Goal: Task Accomplishment & Management: Manage account settings

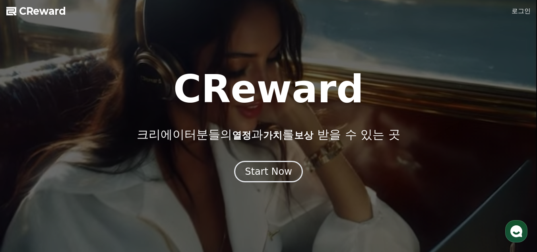
click at [265, 174] on div "Start Now" at bounding box center [268, 171] width 47 height 13
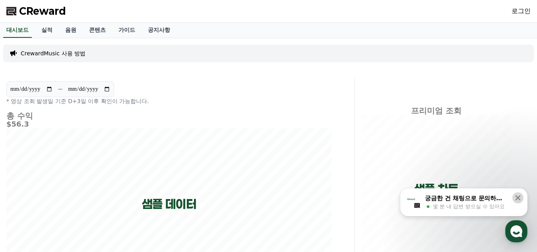
click at [519, 197] on icon at bounding box center [518, 198] width 8 height 8
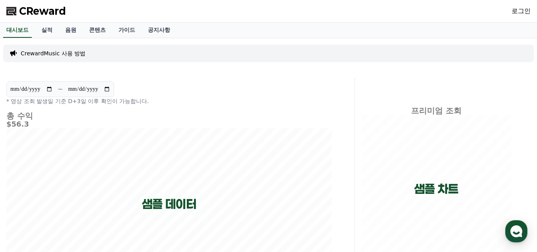
click at [521, 12] on link "로그인" at bounding box center [521, 11] width 19 height 10
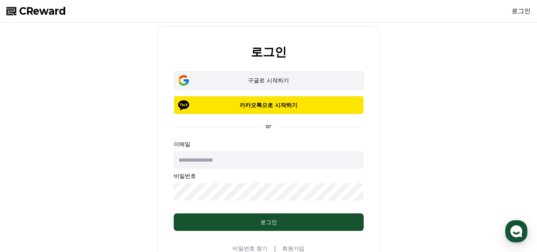
click at [258, 82] on div "구글로 시작하기" at bounding box center [268, 80] width 167 height 8
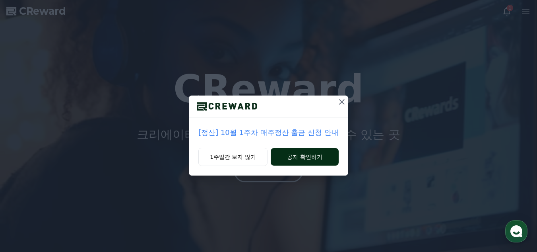
click at [296, 159] on button "공지 확인하기" at bounding box center [305, 156] width 68 height 17
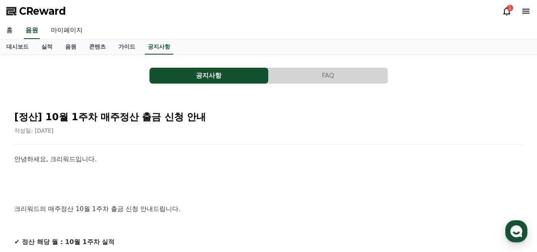
click at [71, 31] on link "마이페이지" at bounding box center [67, 30] width 45 height 17
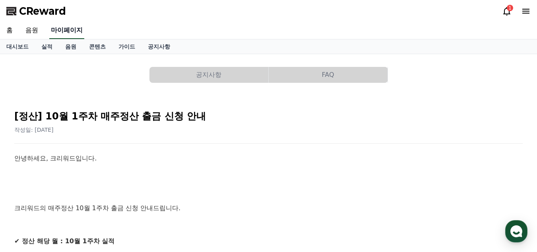
select select "**********"
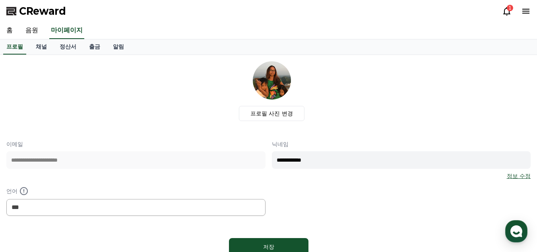
scroll to position [79, 0]
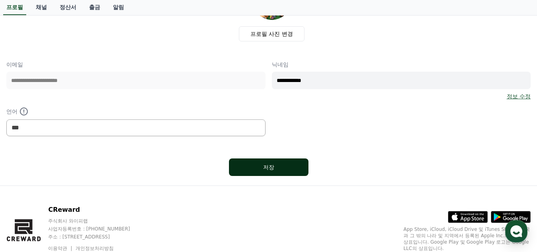
click at [256, 168] on div "저장" at bounding box center [269, 167] width 48 height 8
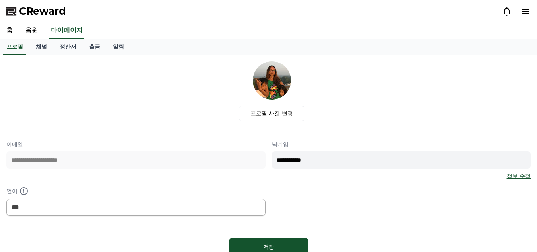
select select "**********"
click at [68, 47] on link "정산서" at bounding box center [67, 46] width 29 height 15
click at [70, 50] on link "정산서" at bounding box center [67, 46] width 23 height 15
click at [95, 50] on link "출금" at bounding box center [95, 46] width 24 height 15
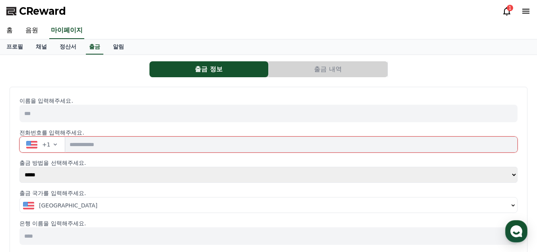
click at [55, 144] on icon "button" at bounding box center [55, 144] width 6 height 6
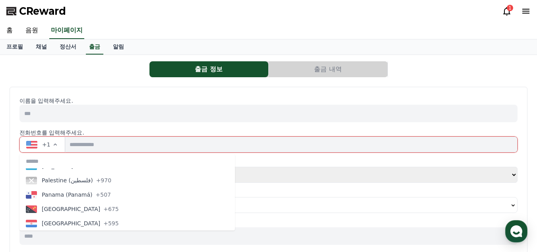
scroll to position [2425, 0]
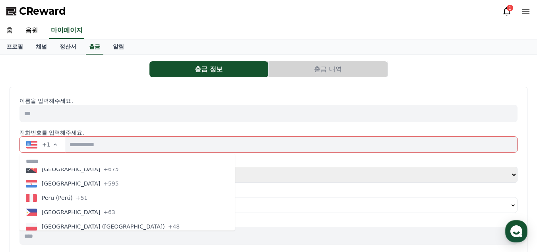
click at [58, 211] on span "Philippines" at bounding box center [71, 212] width 58 height 8
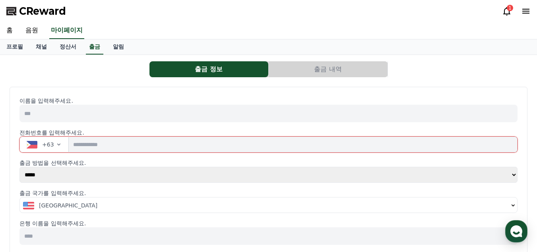
click at [77, 145] on input "tel" at bounding box center [293, 144] width 449 height 16
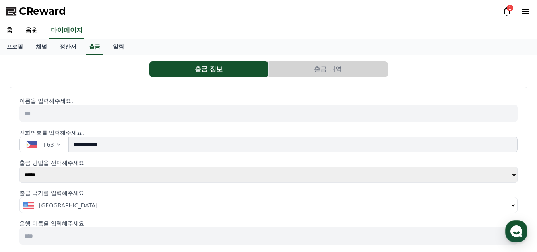
type input "**********"
click at [65, 115] on input at bounding box center [268, 113] width 498 height 17
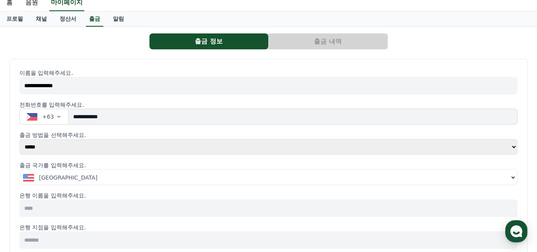
scroll to position [40, 0]
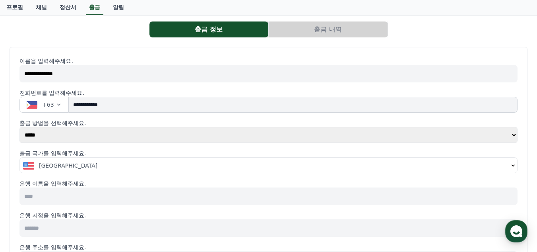
type input "**********"
click at [62, 136] on select "***** ***" at bounding box center [268, 135] width 498 height 16
click at [19, 127] on select "***** ***" at bounding box center [268, 135] width 498 height 16
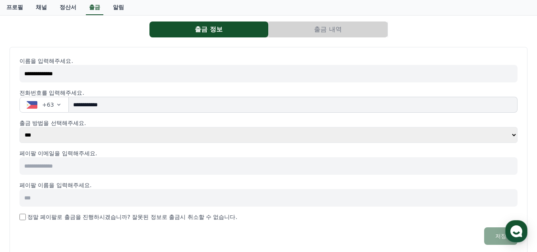
click at [513, 135] on select "***** ***" at bounding box center [268, 135] width 498 height 16
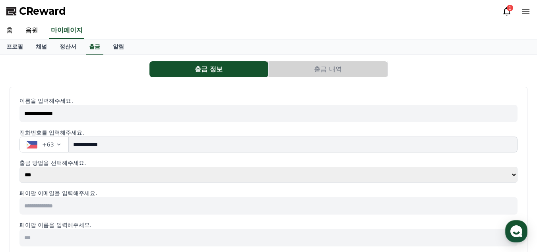
click at [111, 145] on input "**********" at bounding box center [293, 144] width 449 height 16
click at [514, 175] on select "***** ***" at bounding box center [268, 175] width 498 height 16
select select "**********"
click at [19, 167] on select "***** ***" at bounding box center [268, 175] width 498 height 16
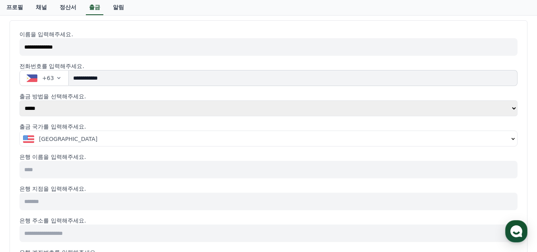
scroll to position [79, 0]
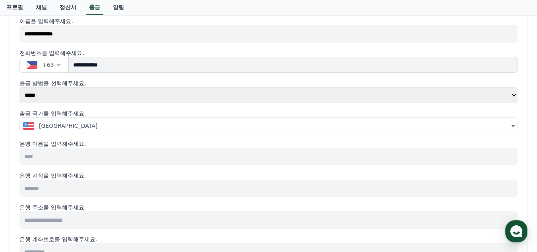
click at [514, 125] on icon "button" at bounding box center [513, 125] width 6 height 6
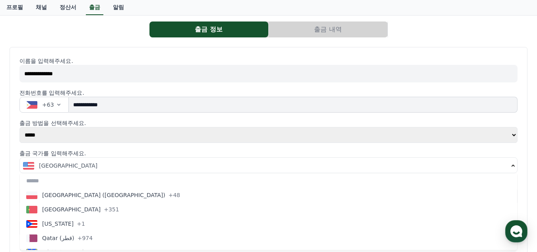
scroll to position [2436, 0]
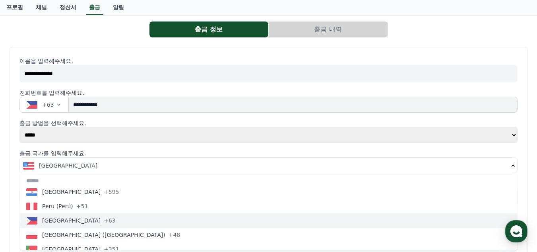
click at [55, 221] on span "Philippines" at bounding box center [71, 220] width 58 height 8
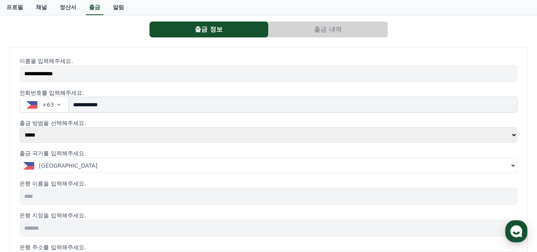
click at [43, 197] on input at bounding box center [268, 195] width 498 height 17
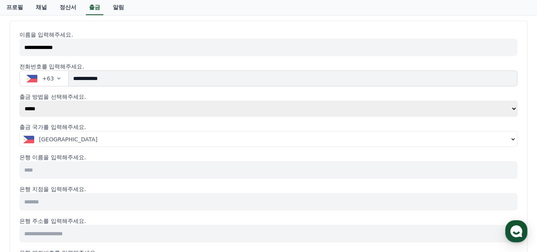
scroll to position [79, 0]
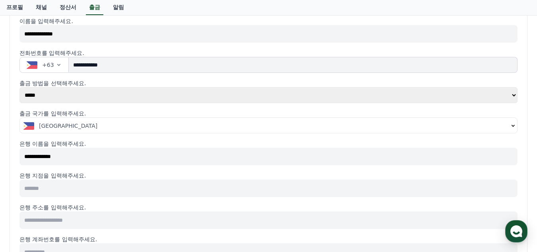
type input "**********"
click at [58, 184] on input at bounding box center [268, 187] width 498 height 17
click at [56, 221] on input at bounding box center [268, 219] width 498 height 17
click at [106, 192] on input "**********" at bounding box center [268, 187] width 498 height 17
type input "*"
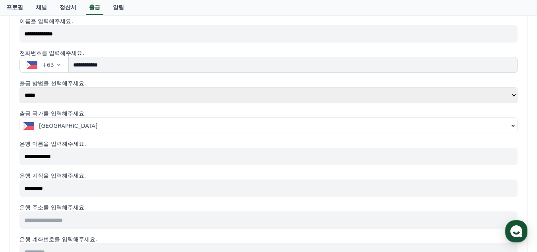
type input "*********"
click at [72, 225] on input at bounding box center [268, 219] width 498 height 17
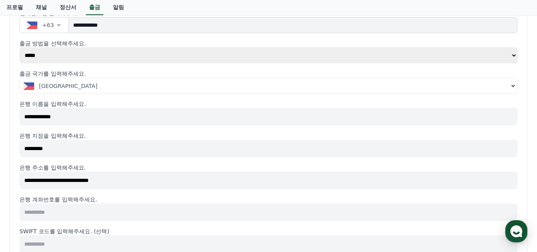
scroll to position [159, 0]
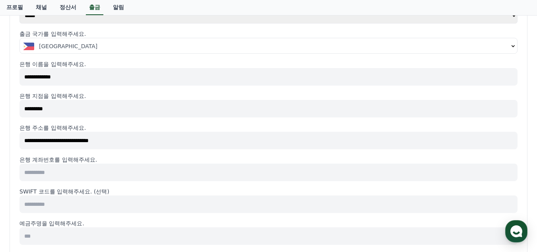
type input "**********"
click at [64, 173] on input at bounding box center [268, 171] width 498 height 17
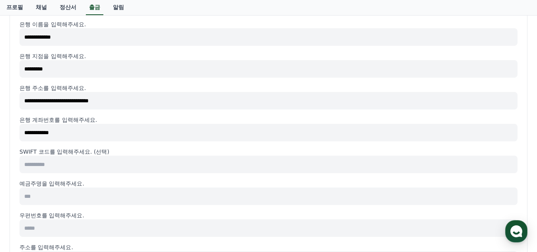
type input "**********"
click at [76, 169] on input at bounding box center [268, 163] width 498 height 17
type input "****"
click at [47, 197] on input at bounding box center [268, 195] width 498 height 17
type input "**********"
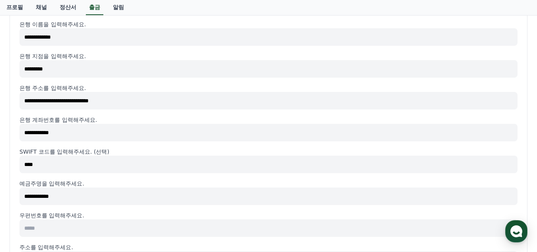
click at [82, 230] on input at bounding box center [268, 227] width 498 height 17
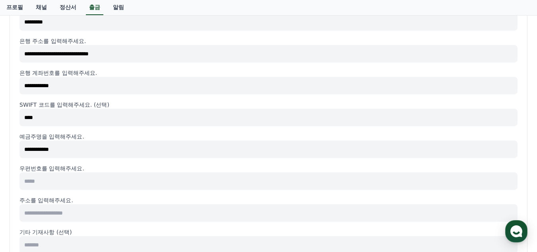
scroll to position [278, 0]
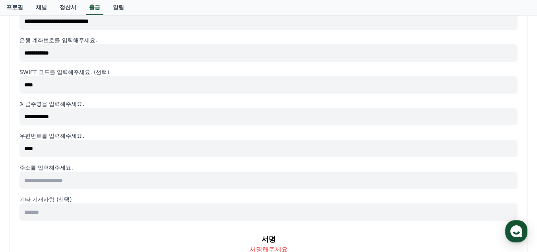
type input "****"
click at [41, 183] on input at bounding box center [268, 179] width 498 height 17
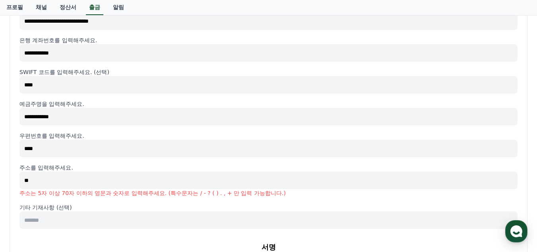
type input "*"
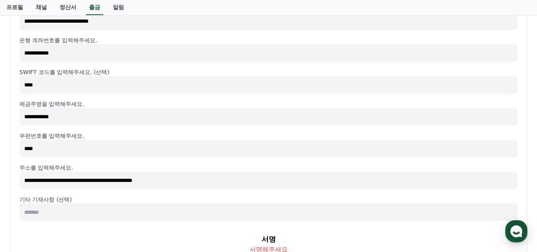
type input "**********"
click at [72, 209] on input at bounding box center [268, 211] width 498 height 17
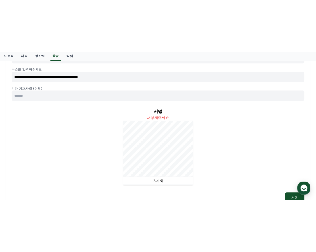
scroll to position [397, 0]
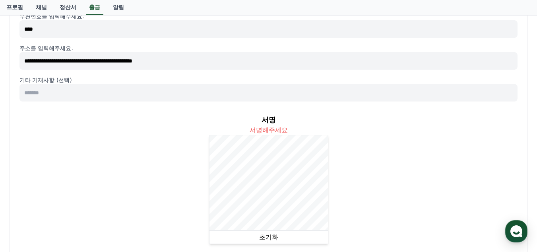
click at [269, 130] on p "서명해주세요" at bounding box center [269, 130] width 38 height 10
click at [270, 119] on p "서명" at bounding box center [269, 119] width 14 height 11
drag, startPoint x: 269, startPoint y: 125, endPoint x: 270, endPoint y: 121, distance: 4.3
click at [270, 122] on div "서명 서명해주세요 초기화" at bounding box center [268, 179] width 498 height 142
drag, startPoint x: 270, startPoint y: 132, endPoint x: 315, endPoint y: 129, distance: 44.6
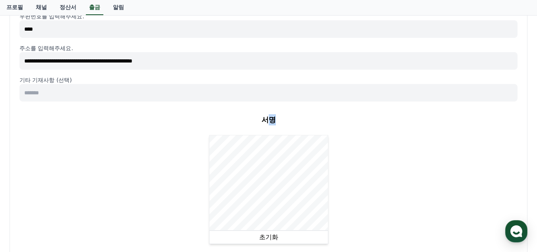
click at [315, 129] on div "서명 서명해주세요 초기화" at bounding box center [268, 179] width 498 height 142
drag, startPoint x: 241, startPoint y: 134, endPoint x: 316, endPoint y: 125, distance: 74.9
click at [316, 125] on div "서명 서명해주세요 초기화" at bounding box center [268, 179] width 498 height 142
click at [255, 133] on div "서명 서명해주세요 초기화" at bounding box center [268, 179] width 498 height 142
drag, startPoint x: 255, startPoint y: 134, endPoint x: 340, endPoint y: 118, distance: 86.9
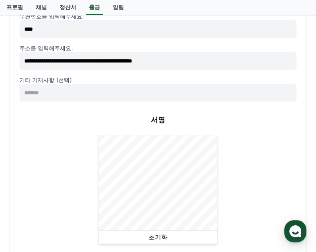
drag, startPoint x: 313, startPoint y: 132, endPoint x: 224, endPoint y: 137, distance: 89.6
click at [224, 137] on div "서명 서명해주세요 초기화" at bounding box center [157, 179] width 277 height 142
select select "**********"
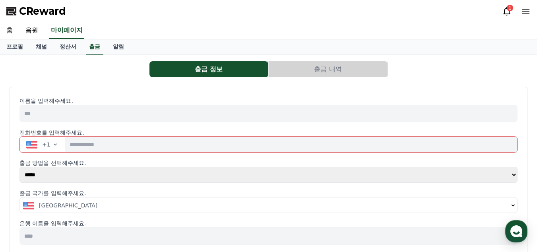
scroll to position [40, 0]
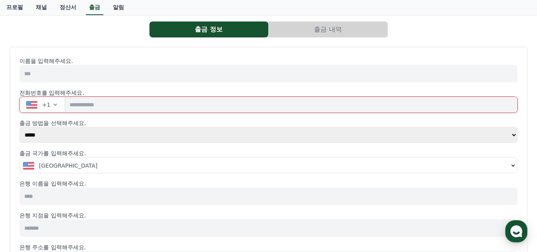
click at [76, 76] on input at bounding box center [268, 73] width 498 height 17
type input "**********"
click at [102, 106] on input "tel" at bounding box center [291, 105] width 452 height 16
click at [55, 103] on icon "button" at bounding box center [55, 104] width 6 height 6
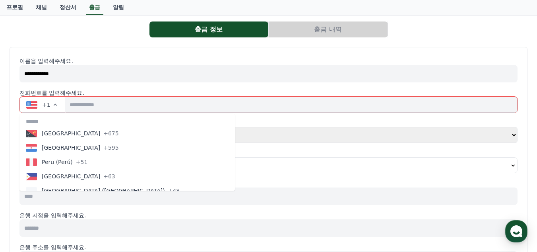
scroll to position [2425, 0]
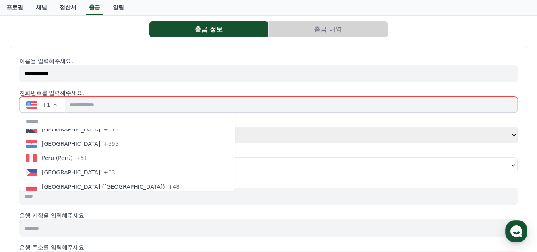
click at [103, 173] on span "+63" at bounding box center [109, 172] width 12 height 8
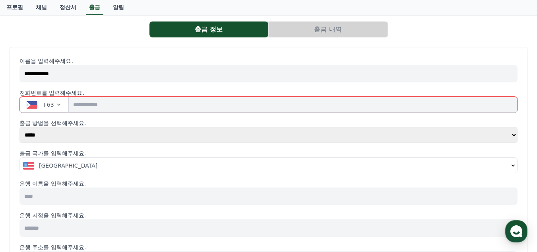
click at [90, 107] on input "tel" at bounding box center [293, 105] width 449 height 16
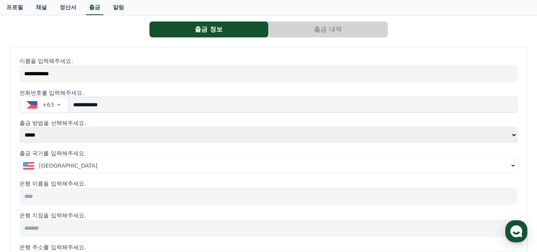
type input "**********"
click at [65, 138] on select "***** ***" at bounding box center [268, 135] width 498 height 16
click at [19, 127] on select "***** ***" at bounding box center [268, 135] width 498 height 16
click at [512, 167] on icon "button" at bounding box center [513, 165] width 6 height 6
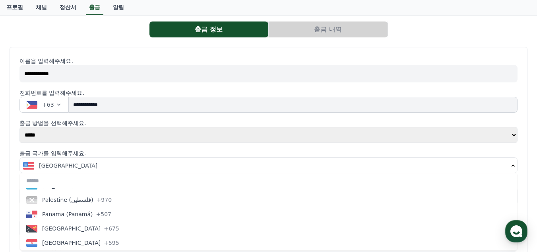
scroll to position [2464, 0]
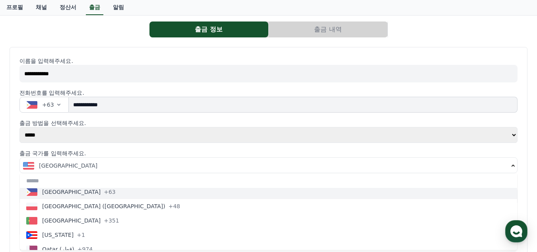
click at [71, 194] on div "Philippines +63" at bounding box center [70, 192] width 89 height 8
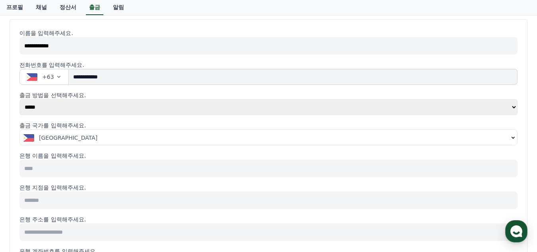
scroll to position [119, 0]
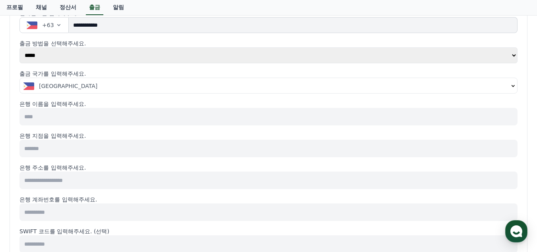
click at [66, 118] on input at bounding box center [268, 116] width 498 height 17
type input "*"
type input "*****"
click at [76, 150] on input at bounding box center [268, 148] width 498 height 17
click at [47, 177] on input at bounding box center [268, 179] width 498 height 17
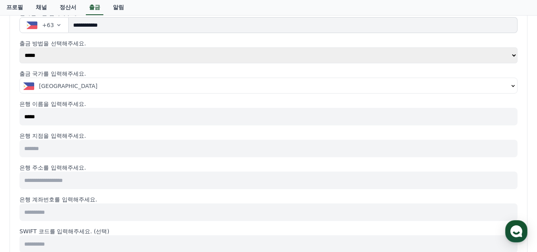
click at [36, 212] on input at bounding box center [268, 211] width 498 height 17
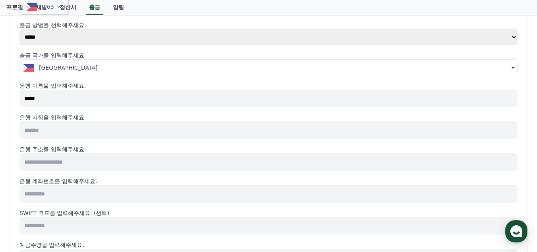
scroll to position [79, 0]
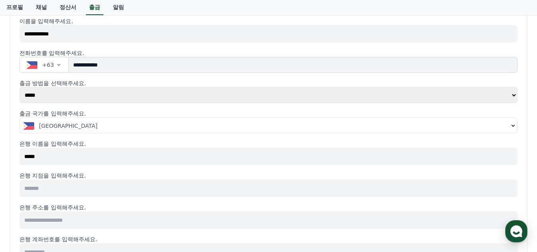
click at [48, 187] on input at bounding box center [268, 187] width 498 height 17
type input "******"
click at [87, 222] on input at bounding box center [268, 219] width 498 height 17
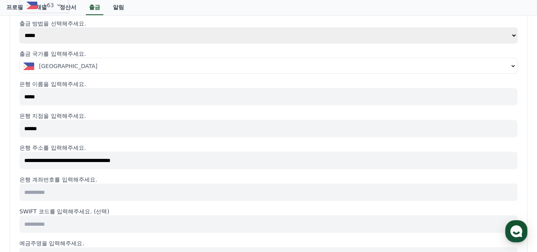
scroll to position [159, 0]
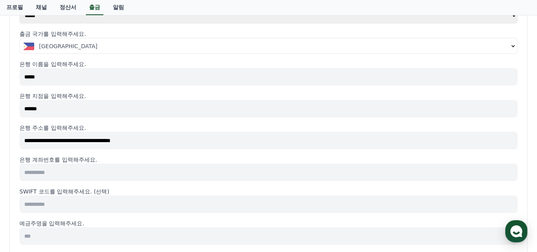
type input "**********"
click at [77, 173] on input at bounding box center [268, 171] width 498 height 17
type input "**********"
click at [76, 202] on input at bounding box center [268, 203] width 498 height 17
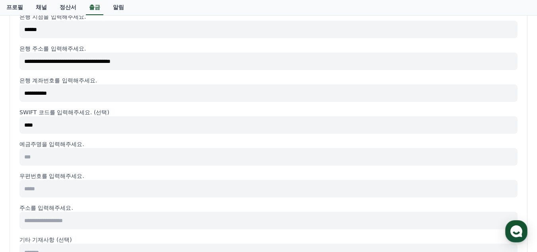
scroll to position [238, 0]
type input "****"
click at [43, 157] on input at bounding box center [268, 155] width 498 height 17
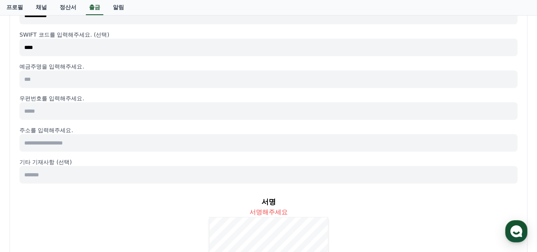
scroll to position [318, 0]
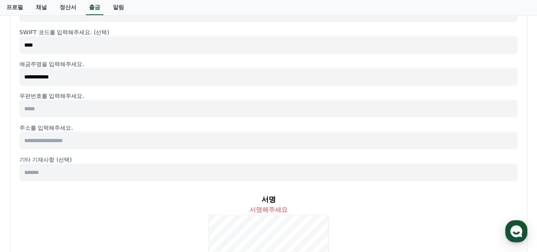
type input "**********"
click at [76, 112] on input at bounding box center [268, 108] width 498 height 17
type input "****"
click at [101, 142] on input at bounding box center [268, 140] width 498 height 17
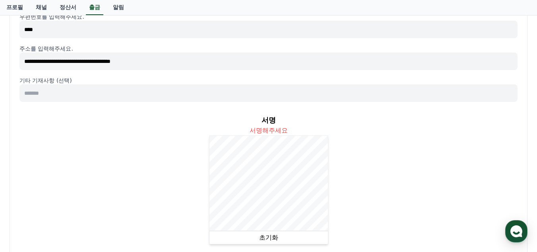
scroll to position [397, 0]
type input "**********"
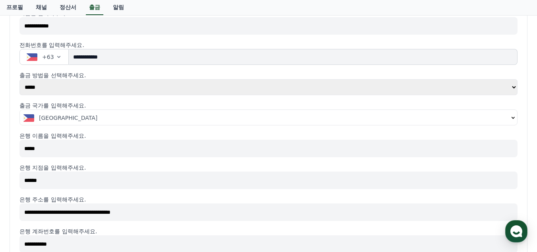
scroll to position [101, 0]
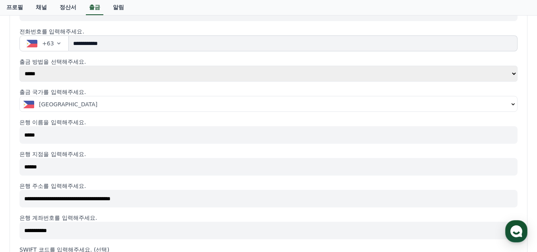
click at [46, 138] on input "*****" at bounding box center [268, 134] width 498 height 17
type input "*"
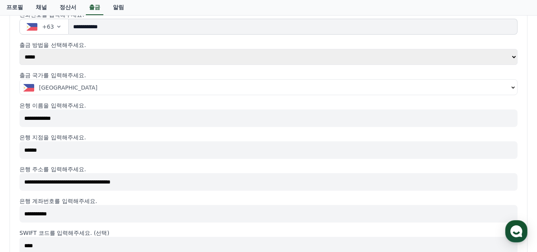
scroll to position [141, 0]
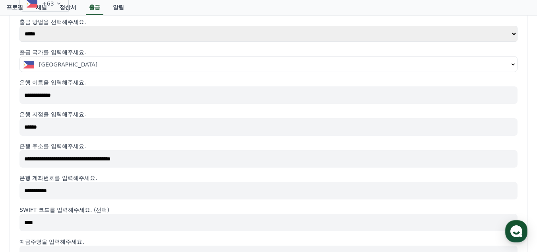
type input "**********"
click at [79, 194] on input "**********" at bounding box center [268, 190] width 498 height 17
click at [46, 128] on input "******" at bounding box center [268, 126] width 498 height 17
type input "*"
type input "*********"
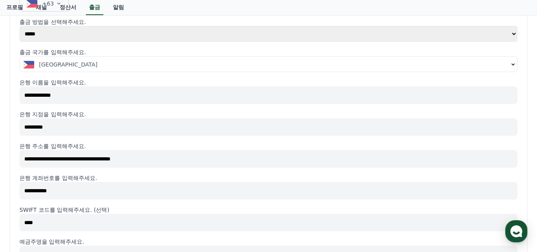
click at [82, 158] on input "**********" at bounding box center [268, 158] width 498 height 17
type input "**********"
click at [71, 188] on input "**********" at bounding box center [268, 190] width 498 height 17
type input "*"
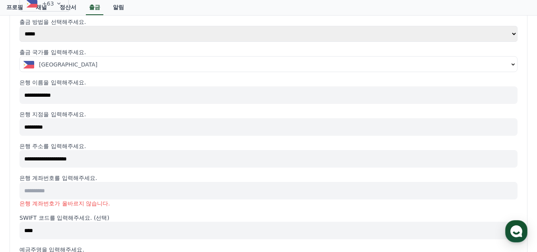
click at [23, 160] on input "**********" at bounding box center [268, 158] width 498 height 17
type input "**********"
click at [71, 192] on input at bounding box center [268, 190] width 498 height 17
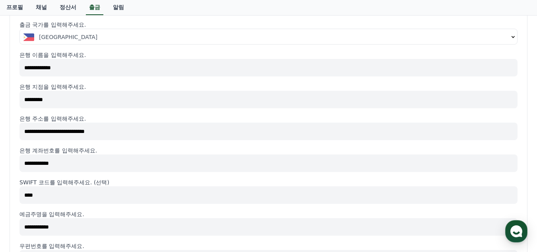
scroll to position [180, 0]
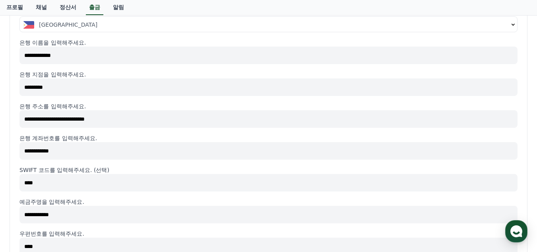
type input "**********"
click at [126, 185] on input "****" at bounding box center [268, 182] width 498 height 17
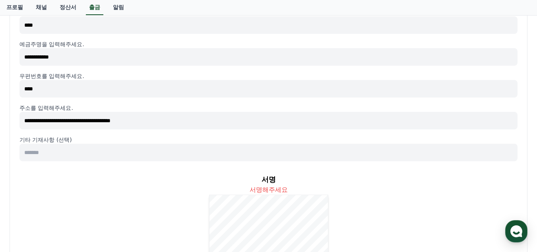
scroll to position [379, 0]
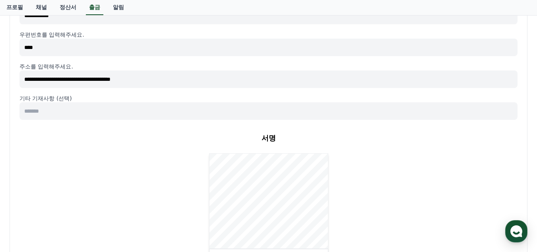
click at [331, 161] on div "서명 서명해주세요 초기화" at bounding box center [268, 197] width 498 height 142
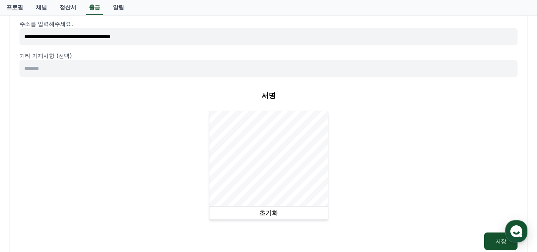
scroll to position [459, 0]
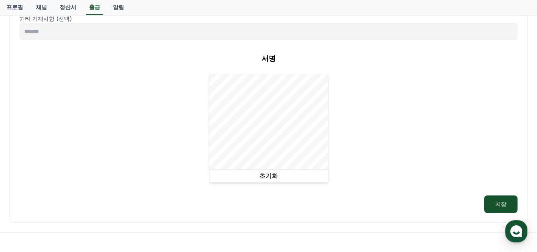
click at [267, 175] on button "초기화" at bounding box center [268, 176] width 119 height 14
click at [271, 176] on button "초기화" at bounding box center [268, 176] width 119 height 14
drag, startPoint x: 391, startPoint y: 126, endPoint x: 260, endPoint y: 59, distance: 147.7
click at [260, 59] on div "서명 서명해주세요 초기화" at bounding box center [268, 118] width 498 height 142
click at [267, 173] on button "초기화" at bounding box center [268, 176] width 119 height 14
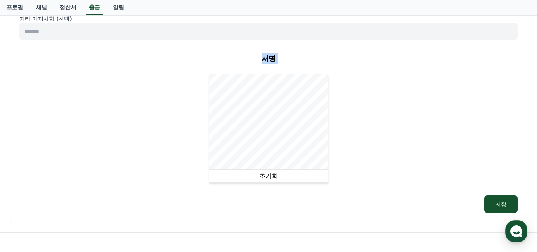
click at [261, 173] on button "초기화" at bounding box center [268, 176] width 119 height 14
click at [269, 176] on button "초기화" at bounding box center [268, 176] width 119 height 14
click at [265, 177] on button "초기화" at bounding box center [268, 176] width 119 height 14
click at [261, 172] on button "초기화" at bounding box center [268, 176] width 119 height 14
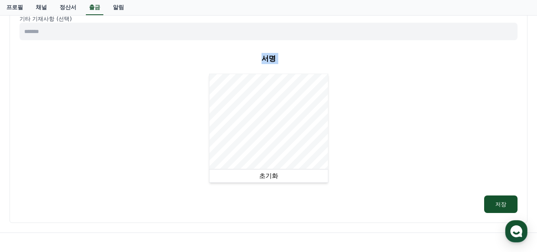
click at [268, 174] on button "초기화" at bounding box center [268, 176] width 119 height 14
click at [268, 177] on button "초기화" at bounding box center [268, 176] width 119 height 14
click at [267, 177] on button "초기화" at bounding box center [268, 176] width 119 height 14
click at [268, 176] on button "초기화" at bounding box center [268, 176] width 119 height 14
click at [271, 176] on button "초기화" at bounding box center [268, 176] width 119 height 14
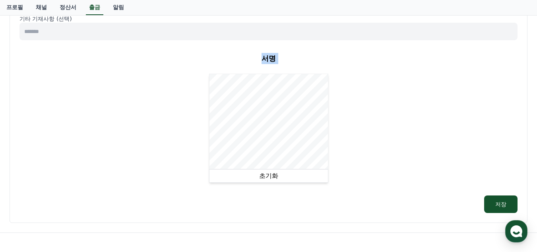
click at [271, 176] on button "초기화" at bounding box center [268, 176] width 119 height 14
click at [270, 178] on button "초기화" at bounding box center [268, 176] width 119 height 14
drag, startPoint x: 207, startPoint y: 155, endPoint x: 262, endPoint y: 175, distance: 59.2
click at [262, 175] on button "초기화" at bounding box center [268, 176] width 119 height 14
drag, startPoint x: 263, startPoint y: 170, endPoint x: 498, endPoint y: 65, distance: 256.8
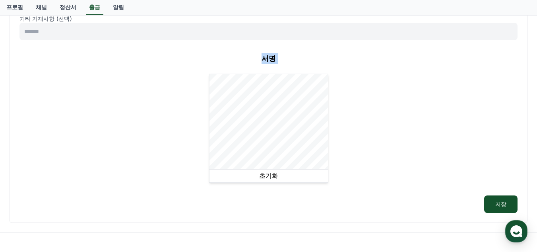
click at [498, 65] on div "서명 서명해주세요 초기화" at bounding box center [268, 118] width 498 height 142
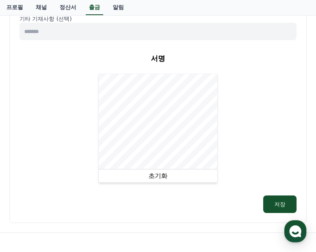
click at [153, 178] on button "초기화" at bounding box center [158, 176] width 119 height 14
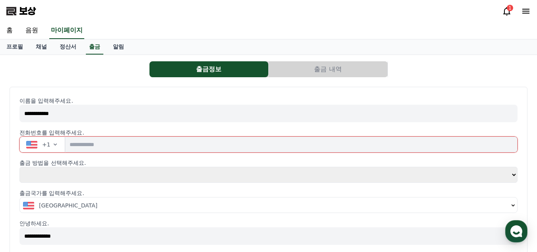
select select
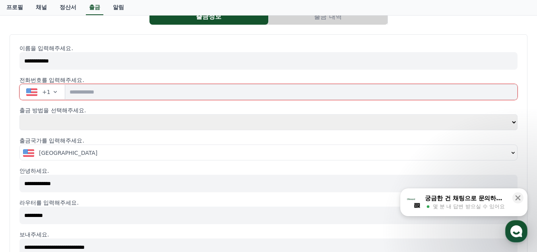
scroll to position [40, 0]
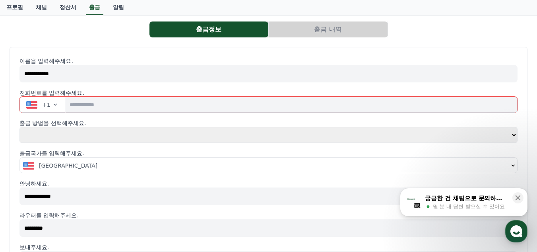
click at [354, 154] on p "출금국가를 입력해주세요." at bounding box center [268, 153] width 498 height 8
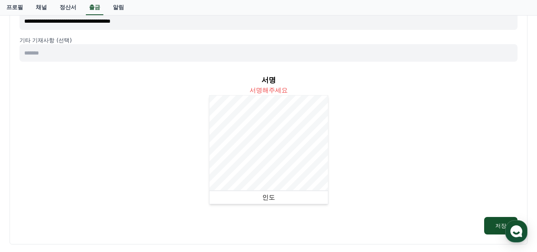
scroll to position [477, 0]
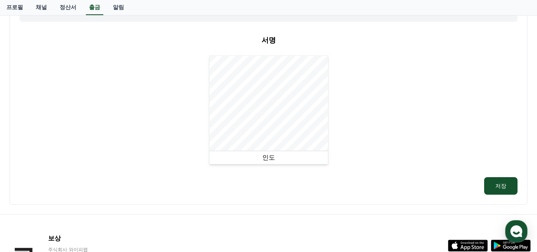
drag, startPoint x: 264, startPoint y: 155, endPoint x: 265, endPoint y: 151, distance: 4.3
click at [264, 155] on font "인도" at bounding box center [268, 157] width 13 height 8
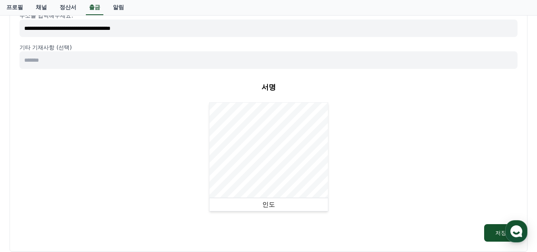
scroll to position [419, 0]
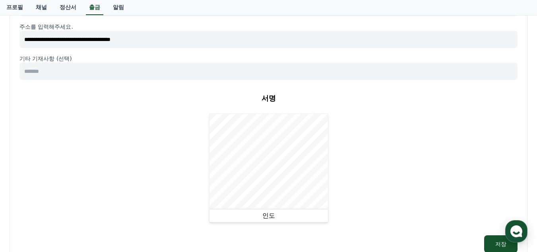
click at [269, 214] on font "인도" at bounding box center [268, 215] width 13 height 8
click at [268, 216] on font "인도" at bounding box center [268, 215] width 13 height 8
drag, startPoint x: 250, startPoint y: 216, endPoint x: 426, endPoint y: 165, distance: 183.3
click at [426, 165] on div "서명 서명해주세요 인도" at bounding box center [268, 157] width 498 height 142
drag, startPoint x: 329, startPoint y: 170, endPoint x: 436, endPoint y: 165, distance: 107.4
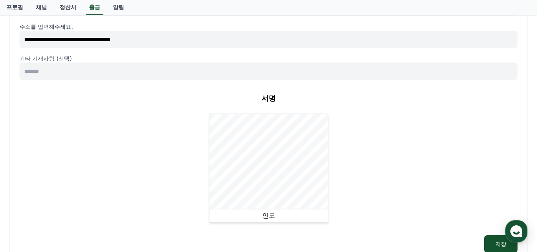
click at [435, 162] on div "서명 서명해주세요 인도" at bounding box center [268, 157] width 498 height 142
click at [256, 157] on div "서명 서명해주세요 인도" at bounding box center [268, 157] width 498 height 142
click at [271, 217] on font "인도" at bounding box center [268, 215] width 13 height 8
click at [267, 213] on font "인도" at bounding box center [268, 215] width 13 height 8
click at [265, 213] on font "인도" at bounding box center [268, 215] width 13 height 8
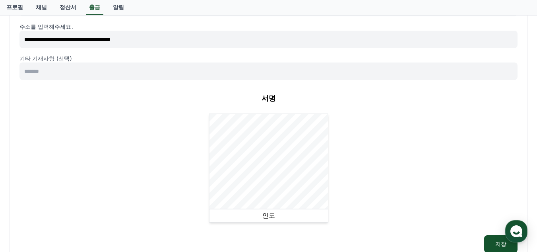
click at [268, 216] on font "인도" at bounding box center [268, 215] width 13 height 8
click at [265, 214] on font "인도" at bounding box center [268, 215] width 13 height 8
click at [266, 217] on font "인도" at bounding box center [268, 215] width 13 height 8
drag, startPoint x: 270, startPoint y: 216, endPoint x: 269, endPoint y: 209, distance: 6.4
click at [270, 215] on font "인도" at bounding box center [268, 215] width 13 height 8
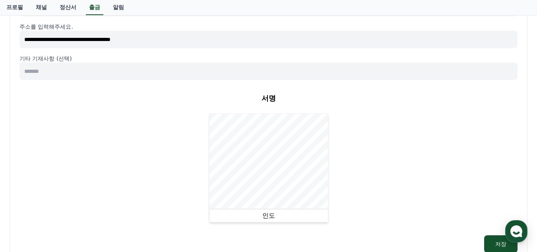
scroll to position [459, 0]
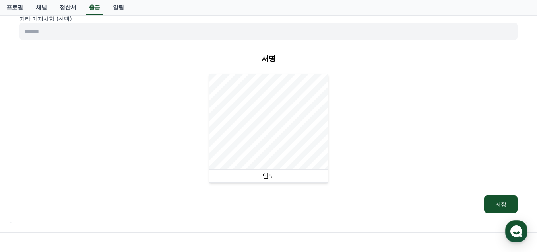
click at [265, 176] on font "인도" at bounding box center [268, 176] width 13 height 8
click at [268, 173] on font "인도" at bounding box center [268, 176] width 13 height 8
click at [341, 124] on div "서명 서명해주세요 인도" at bounding box center [268, 118] width 498 height 142
click at [268, 174] on font "인도" at bounding box center [268, 176] width 13 height 8
click at [270, 176] on font "인도" at bounding box center [268, 176] width 13 height 8
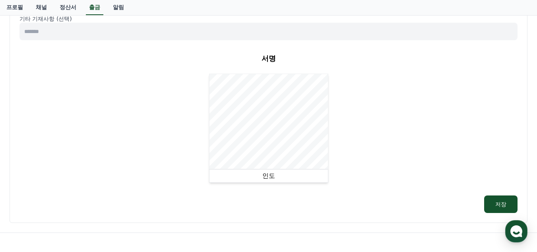
click at [268, 174] on font "인도" at bounding box center [268, 176] width 13 height 8
click at [268, 178] on font "인도" at bounding box center [268, 176] width 13 height 8
click at [271, 176] on font "인도" at bounding box center [268, 176] width 13 height 8
click at [274, 175] on font "인도" at bounding box center [268, 176] width 13 height 8
click at [270, 178] on font "인도" at bounding box center [268, 176] width 13 height 8
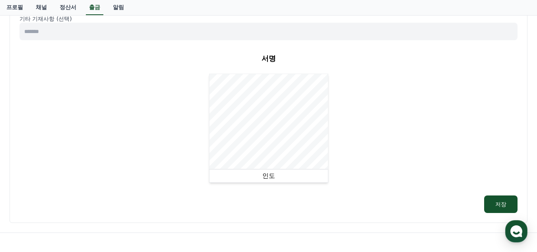
click at [269, 178] on font "인도" at bounding box center [268, 176] width 13 height 8
click at [276, 177] on button "인도" at bounding box center [268, 176] width 119 height 14
click at [268, 177] on font "인도" at bounding box center [268, 176] width 13 height 8
click at [270, 178] on font "인도" at bounding box center [268, 176] width 13 height 8
click at [263, 181] on button "인도" at bounding box center [268, 176] width 119 height 14
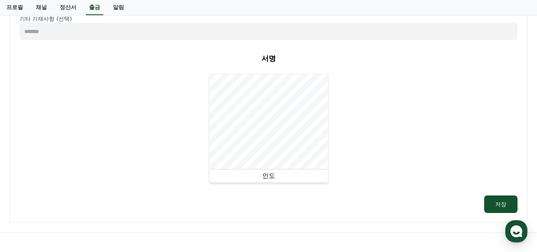
click at [274, 178] on font "인도" at bounding box center [268, 176] width 13 height 8
click at [273, 177] on font "인도" at bounding box center [268, 176] width 13 height 8
click at [268, 176] on font "인도" at bounding box center [268, 176] width 13 height 8
click at [270, 56] on font "서명" at bounding box center [269, 58] width 14 height 8
click at [271, 178] on font "인도" at bounding box center [268, 176] width 13 height 8
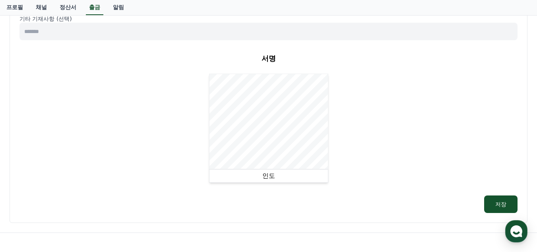
drag, startPoint x: 271, startPoint y: 175, endPoint x: 271, endPoint y: 170, distance: 5.2
click at [271, 174] on font "인도" at bounding box center [268, 176] width 13 height 8
click at [266, 175] on font "인도" at bounding box center [268, 176] width 13 height 8
click at [271, 173] on font "인도" at bounding box center [268, 176] width 13 height 8
click at [269, 176] on font "인도" at bounding box center [268, 176] width 13 height 8
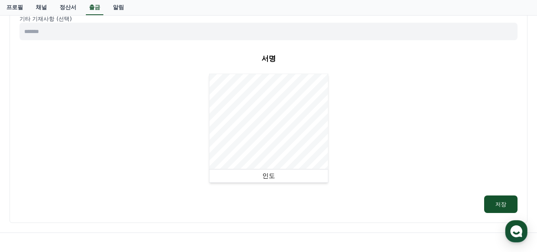
drag, startPoint x: 268, startPoint y: 176, endPoint x: 270, endPoint y: 169, distance: 7.2
click at [268, 175] on font "인도" at bounding box center [268, 176] width 13 height 8
click at [268, 165] on div "인도" at bounding box center [268, 128] width 119 height 109
click at [275, 174] on button "인도" at bounding box center [268, 176] width 119 height 14
drag, startPoint x: 269, startPoint y: 176, endPoint x: 269, endPoint y: 172, distance: 4.0
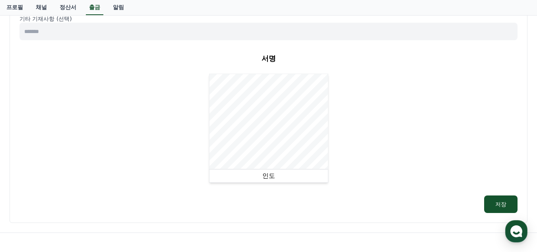
click at [270, 176] on font "인도" at bounding box center [268, 176] width 13 height 8
drag, startPoint x: 276, startPoint y: 178, endPoint x: 276, endPoint y: 172, distance: 5.6
click at [276, 177] on button "인도" at bounding box center [268, 176] width 119 height 14
click at [269, 173] on font "인도" at bounding box center [268, 176] width 13 height 8
click at [268, 174] on font "인도" at bounding box center [268, 176] width 13 height 8
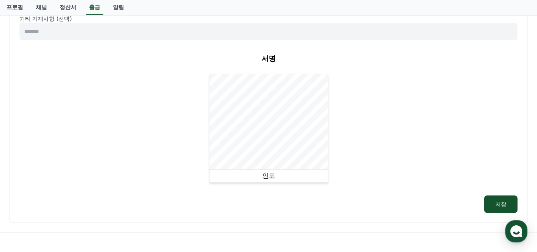
click at [268, 177] on font "인도" at bounding box center [268, 176] width 13 height 8
click at [267, 172] on font "인도" at bounding box center [268, 176] width 13 height 8
click at [499, 204] on font "저장" at bounding box center [500, 204] width 11 height 6
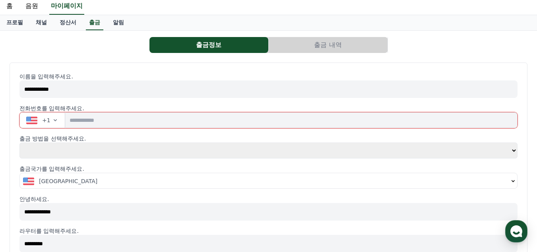
scroll to position [21, 0]
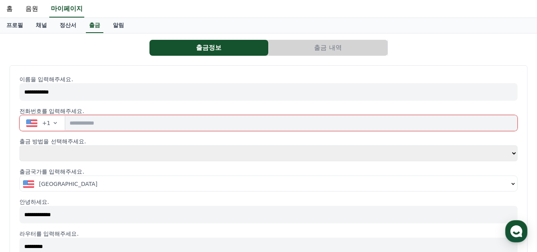
click at [122, 124] on input "tel" at bounding box center [291, 123] width 452 height 16
click at [53, 124] on icon "button" at bounding box center [55, 123] width 6 height 6
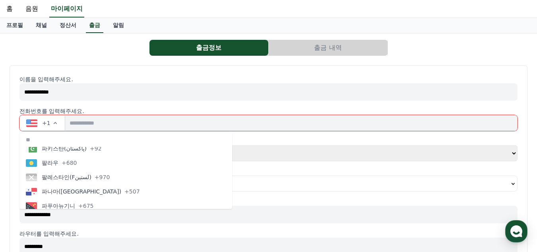
scroll to position [2425, 0]
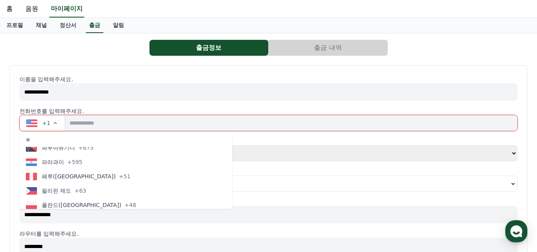
click at [54, 192] on font "필리핀 제도" at bounding box center [56, 190] width 29 height 6
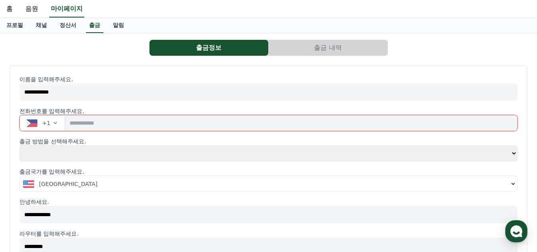
click at [54, 122] on icon "button" at bounding box center [55, 123] width 6 height 6
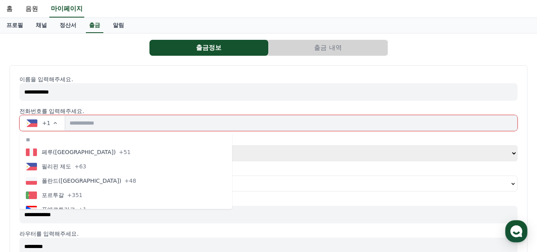
scroll to position [2458, 0]
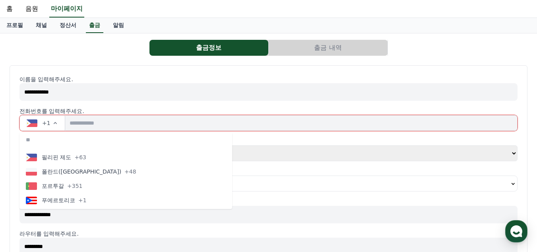
click at [71, 155] on font "필리핀 제도" at bounding box center [56, 157] width 29 height 6
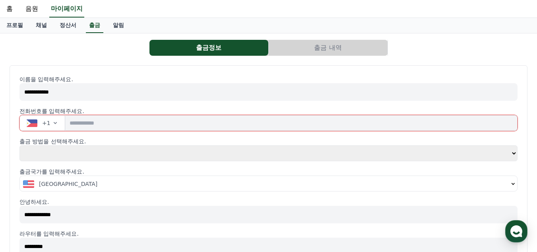
click at [96, 124] on input "tel" at bounding box center [291, 123] width 452 height 16
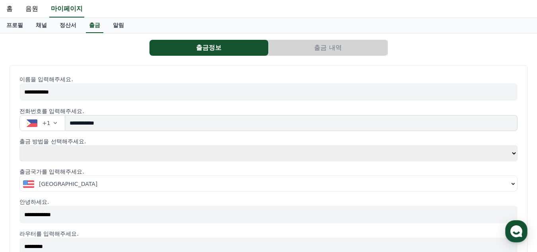
type input "**********"
click at [75, 155] on select "*** ***" at bounding box center [268, 153] width 498 height 16
click at [75, 149] on select "*** ***" at bounding box center [268, 153] width 498 height 16
click at [516, 152] on select "*** ***" at bounding box center [268, 153] width 498 height 16
select select "**********"
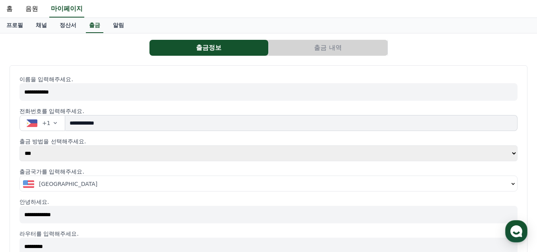
click at [19, 145] on select "*** ***" at bounding box center [268, 153] width 498 height 16
click at [43, 186] on font "미국" at bounding box center [68, 183] width 58 height 6
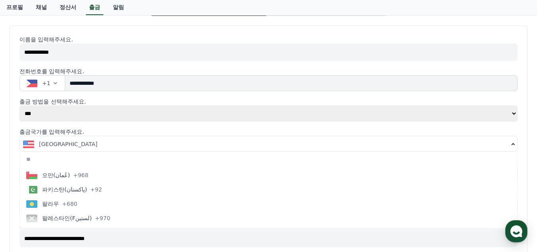
scroll to position [2464, 0]
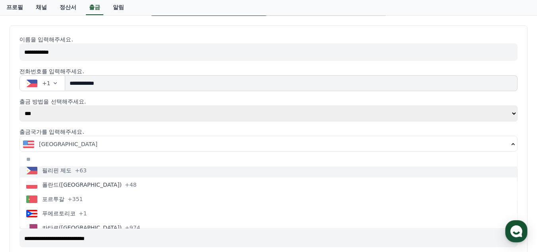
click at [73, 171] on div "필리핀 제도 +63" at bounding box center [56, 170] width 60 height 8
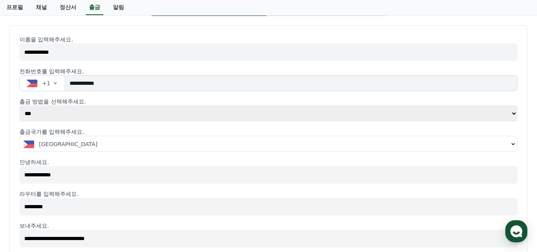
click at [513, 114] on select "*** ***" at bounding box center [268, 113] width 498 height 16
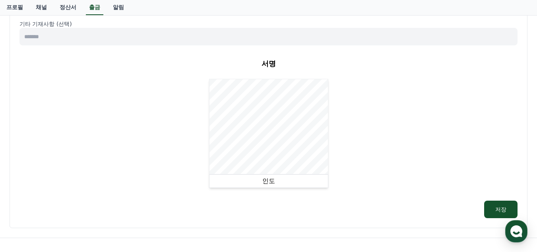
scroll to position [459, 0]
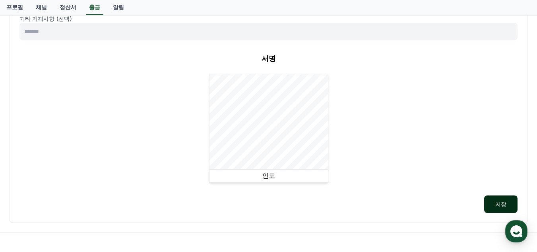
click at [496, 205] on font "저장" at bounding box center [500, 204] width 11 height 6
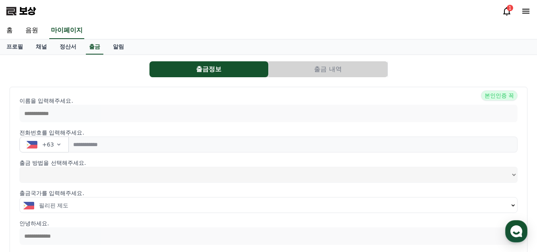
select select
click at [508, 12] on icon at bounding box center [507, 11] width 10 height 10
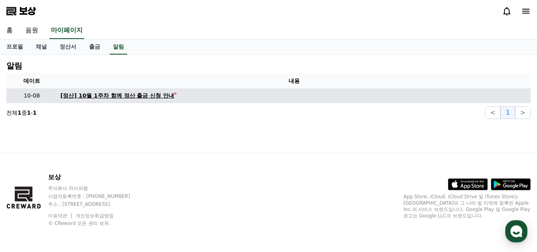
click at [139, 95] on font "[정산] 10월 1주차 함께 정산 출금 신청 안내" at bounding box center [117, 95] width 114 height 6
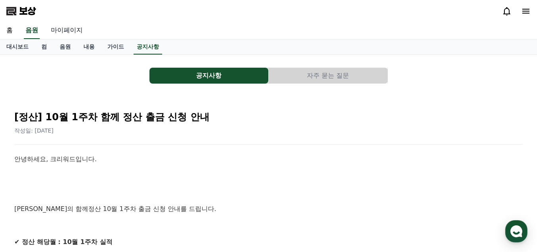
click at [68, 32] on font "마이페이지" at bounding box center [67, 30] width 32 height 8
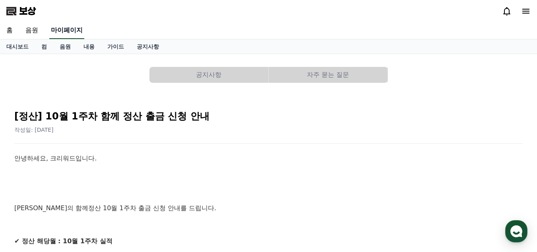
select select "**********"
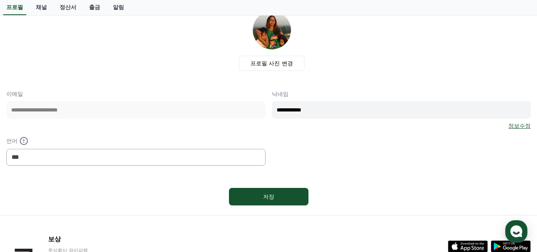
scroll to position [33, 0]
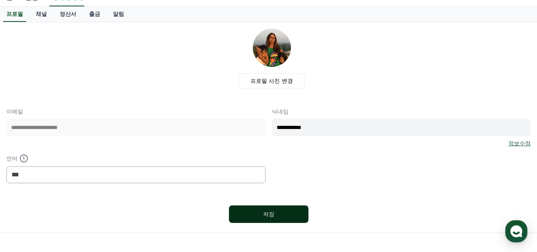
click at [273, 215] on font "저장" at bounding box center [268, 214] width 11 height 6
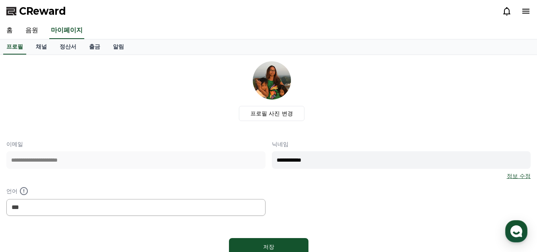
select select "**********"
click at [96, 46] on font "출금" at bounding box center [94, 46] width 11 height 6
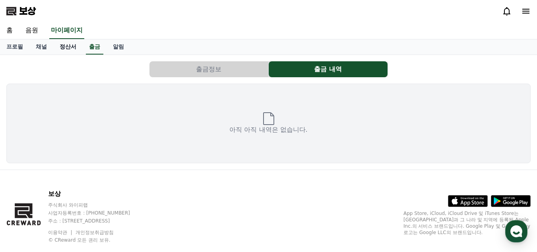
click at [65, 48] on font "정산서" at bounding box center [68, 46] width 17 height 6
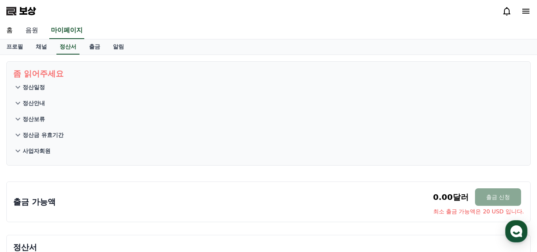
click at [33, 31] on font "음원" at bounding box center [31, 30] width 13 height 8
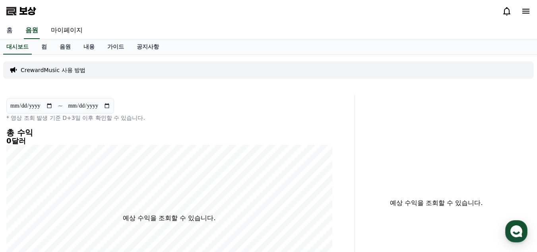
click at [10, 31] on font "홈" at bounding box center [9, 30] width 6 height 8
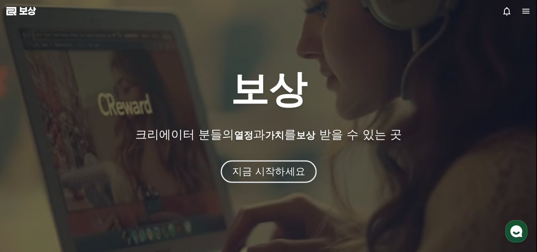
click at [264, 176] on font "지금 시작하세요" at bounding box center [268, 171] width 73 height 12
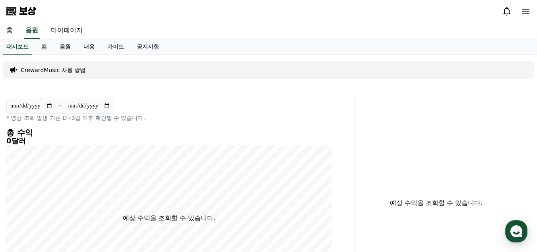
click at [64, 47] on font "음원" at bounding box center [65, 46] width 11 height 6
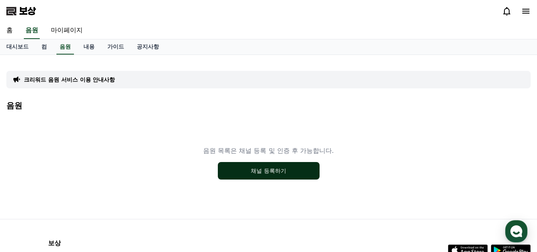
click at [277, 173] on font "채널 등록하기" at bounding box center [268, 170] width 35 height 6
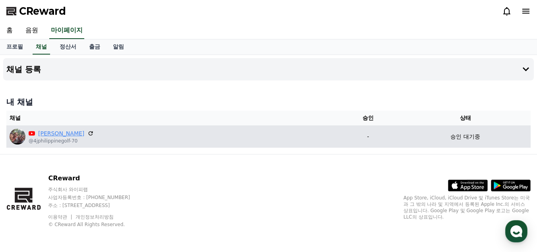
click at [56, 136] on link "[PERSON_NAME]" at bounding box center [61, 133] width 46 height 8
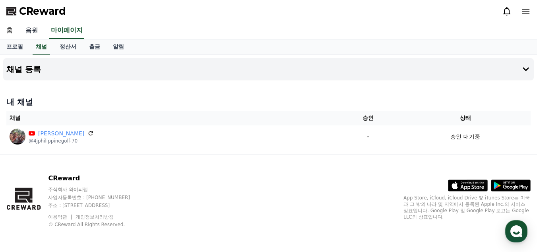
click at [34, 31] on link "음원" at bounding box center [31, 30] width 25 height 17
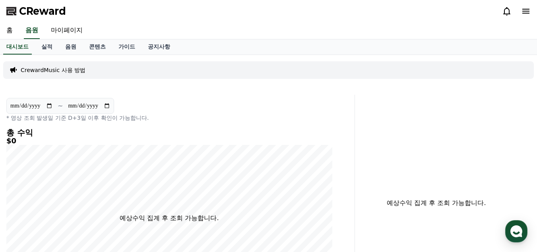
click at [53, 72] on p "CrewardMusic 사용 방법" at bounding box center [53, 70] width 65 height 8
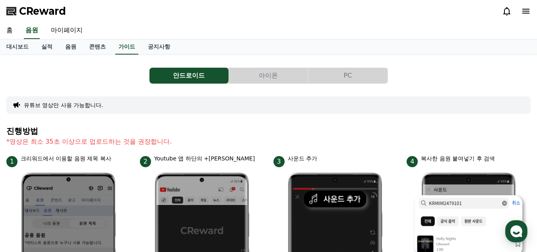
click at [361, 75] on button "PC" at bounding box center [347, 76] width 79 height 16
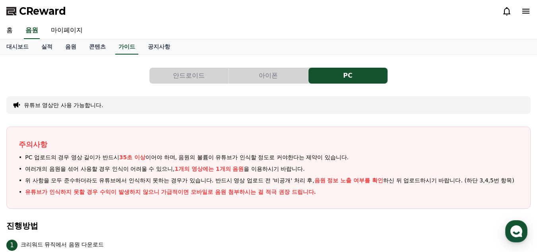
click at [349, 76] on button "PC" at bounding box center [347, 76] width 79 height 16
click at [71, 48] on link "음원" at bounding box center [71, 46] width 24 height 15
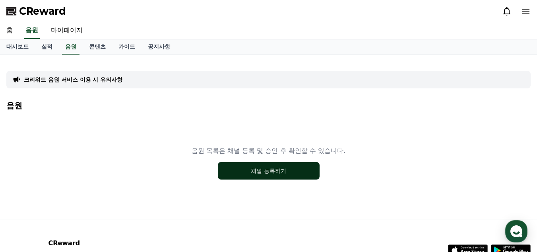
click at [260, 172] on button "채널 등록하기" at bounding box center [269, 170] width 102 height 17
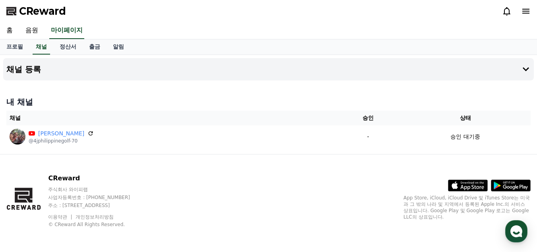
click at [528, 11] on icon at bounding box center [525, 11] width 7 height 5
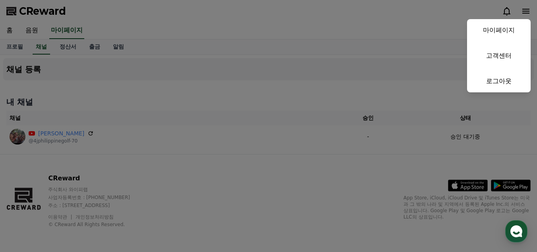
click at [296, 191] on button "close" at bounding box center [268, 126] width 537 height 252
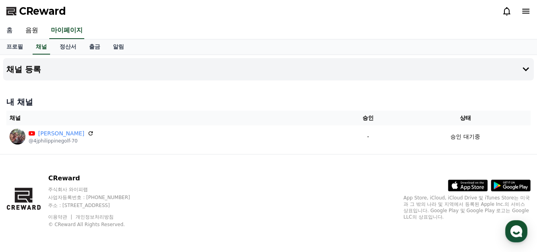
click at [8, 31] on link "홈" at bounding box center [9, 30] width 19 height 17
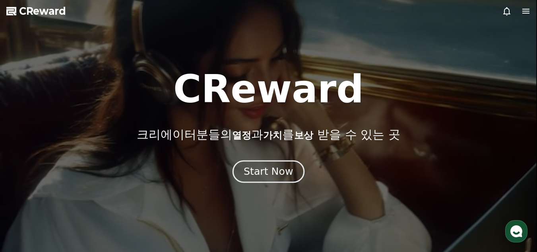
click at [272, 173] on div "Start Now" at bounding box center [268, 172] width 49 height 14
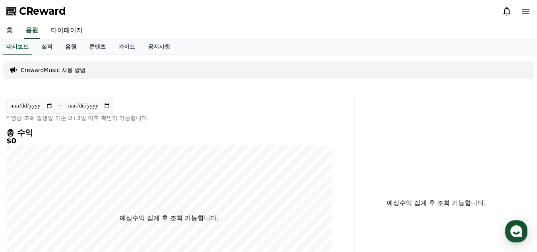
click at [68, 45] on link "음원" at bounding box center [71, 46] width 24 height 15
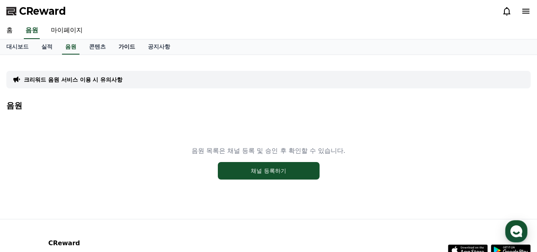
click at [123, 46] on link "가이드" at bounding box center [126, 46] width 29 height 15
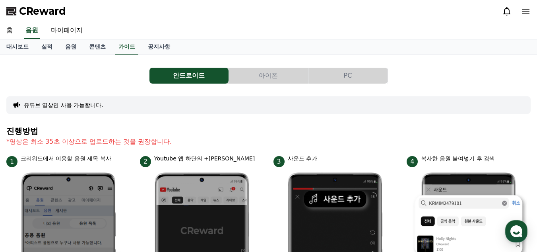
click at [359, 76] on button "PC" at bounding box center [347, 76] width 79 height 16
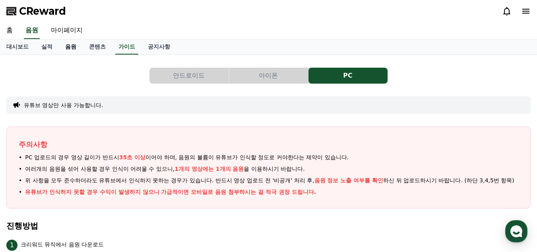
click at [71, 49] on link "음원" at bounding box center [71, 46] width 24 height 15
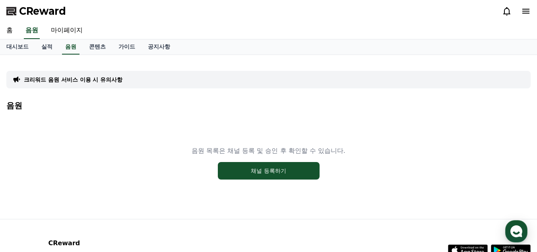
click at [60, 78] on p "크리워드 음원 서비스 이용 시 유의사항" at bounding box center [73, 80] width 99 height 8
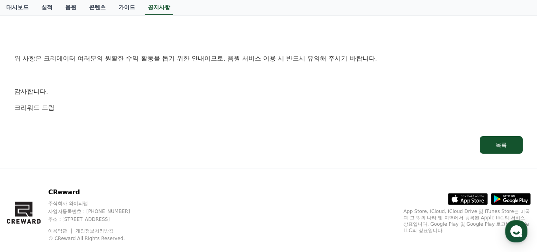
scroll to position [566, 0]
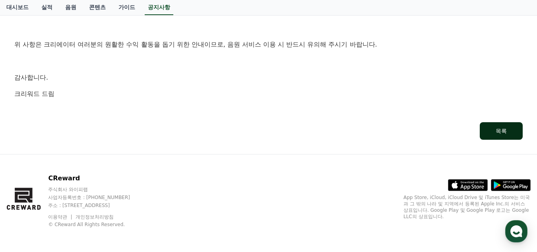
click at [501, 132] on div "목록" at bounding box center [501, 131] width 11 height 8
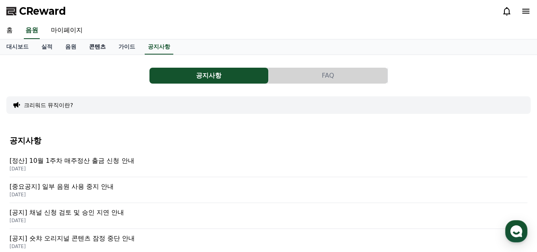
click at [95, 47] on link "콘텐츠" at bounding box center [97, 46] width 29 height 15
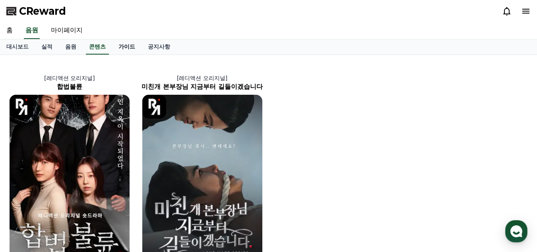
click at [123, 47] on link "가이드" at bounding box center [126, 46] width 29 height 15
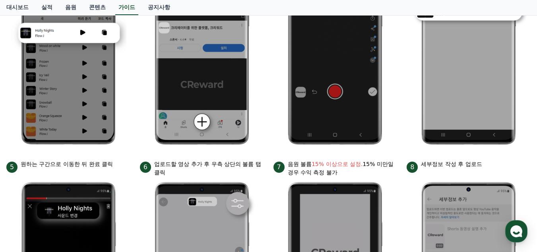
scroll to position [238, 0]
